Goal: Information Seeking & Learning: Learn about a topic

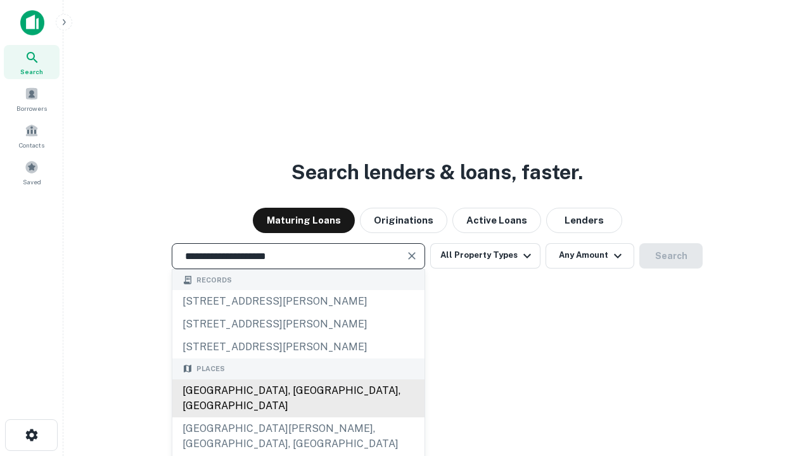
click at [298, 418] on div "[GEOGRAPHIC_DATA], [GEOGRAPHIC_DATA], [GEOGRAPHIC_DATA]" at bounding box center [298, 398] width 252 height 38
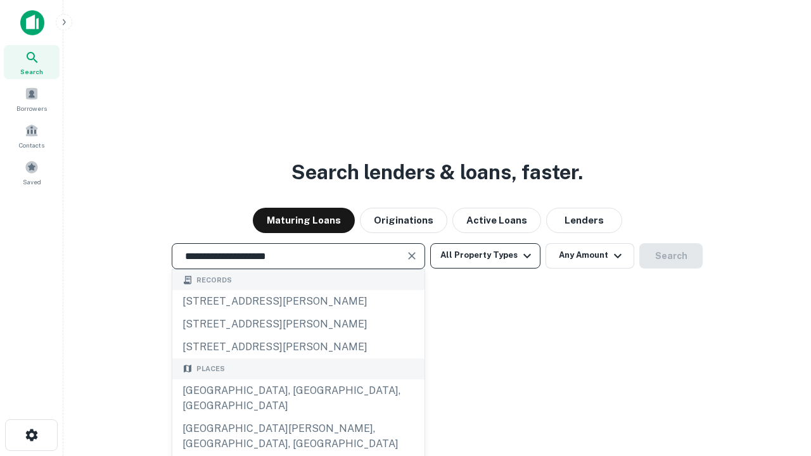
type input "**********"
click at [485, 255] on button "All Property Types" at bounding box center [485, 255] width 110 height 25
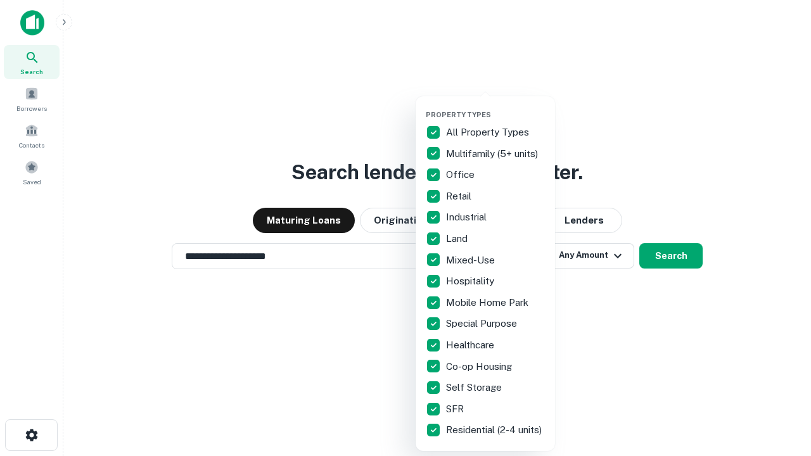
click at [495, 106] on button "button" at bounding box center [495, 106] width 139 height 1
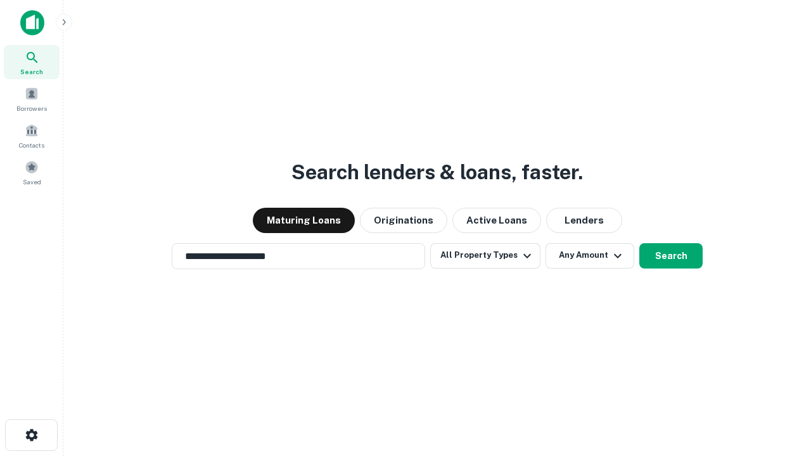
scroll to position [20, 0]
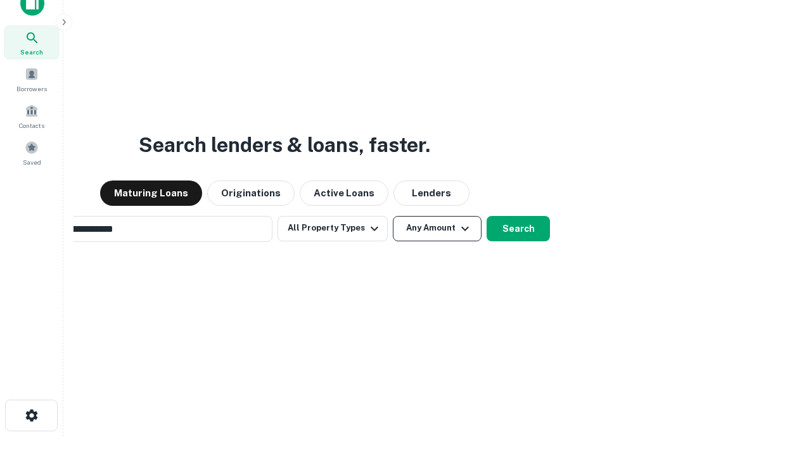
click at [393, 216] on button "Any Amount" at bounding box center [437, 228] width 89 height 25
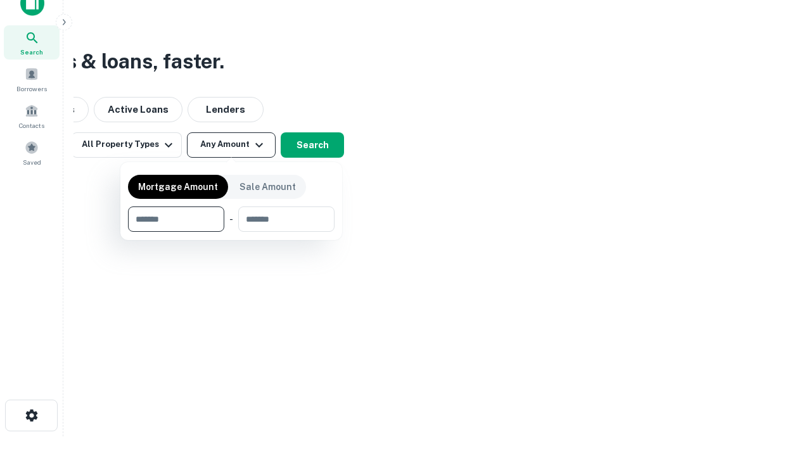
scroll to position [20, 0]
type input "*******"
click at [231, 232] on button "button" at bounding box center [231, 232] width 207 height 1
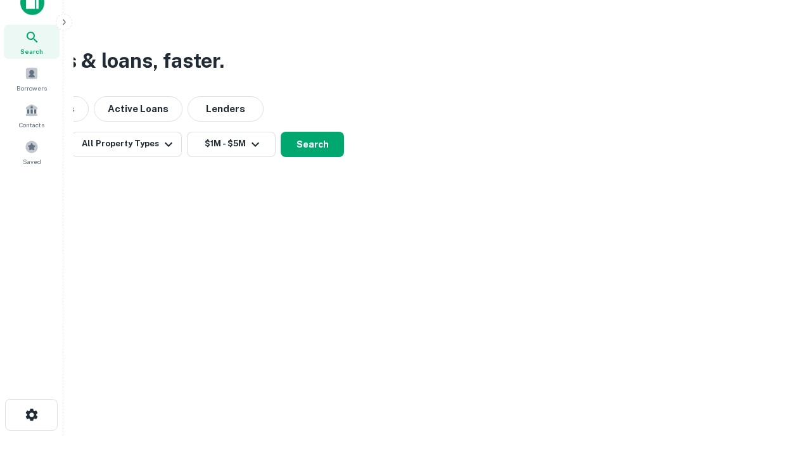
scroll to position [20, 0]
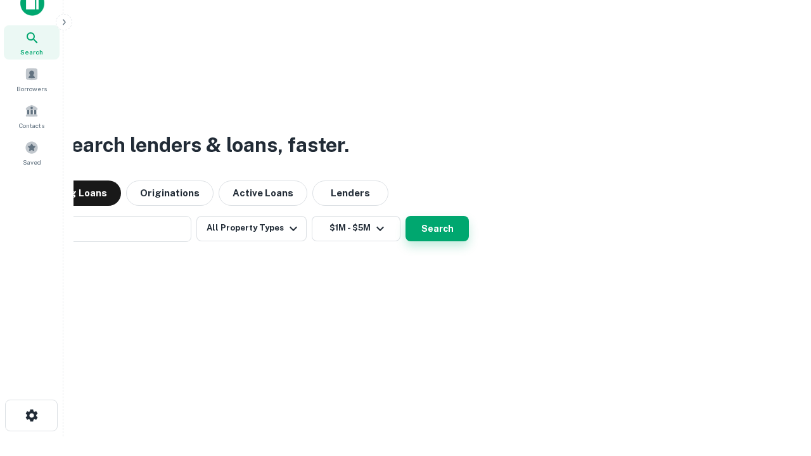
click at [405, 216] on button "Search" at bounding box center [436, 228] width 63 height 25
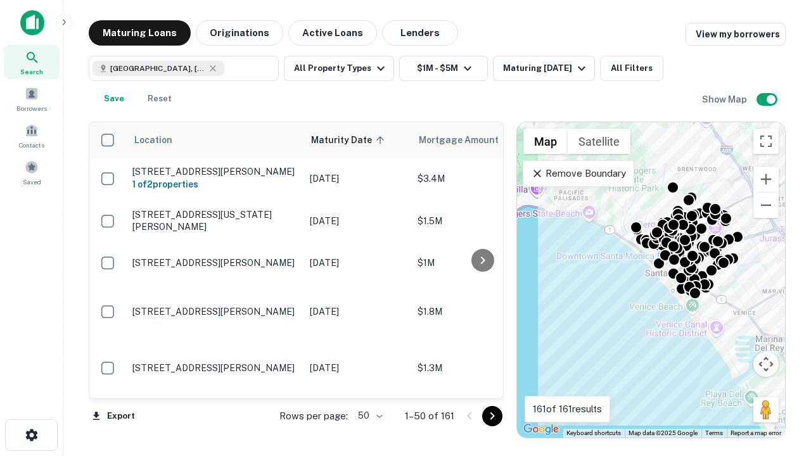
click at [368, 416] on body "Search Borrowers Contacts Saved Maturing Loans Originations Active Loans Lender…" at bounding box center [405, 228] width 811 height 456
click at [369, 384] on li "25" at bounding box center [368, 384] width 37 height 23
click at [492, 416] on icon "Go to next page" at bounding box center [492, 416] width 15 height 15
